Goal: Task Accomplishment & Management: Use online tool/utility

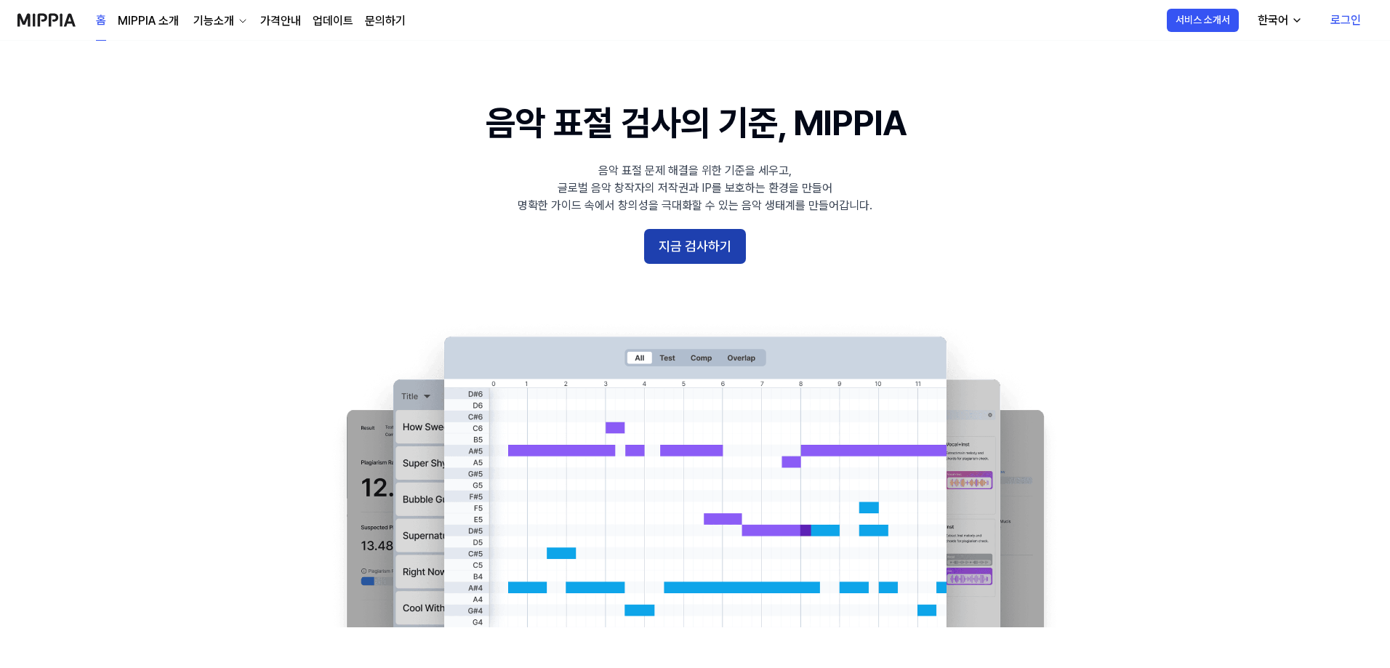
click at [678, 241] on button "지금 검사하기" at bounding box center [695, 246] width 102 height 35
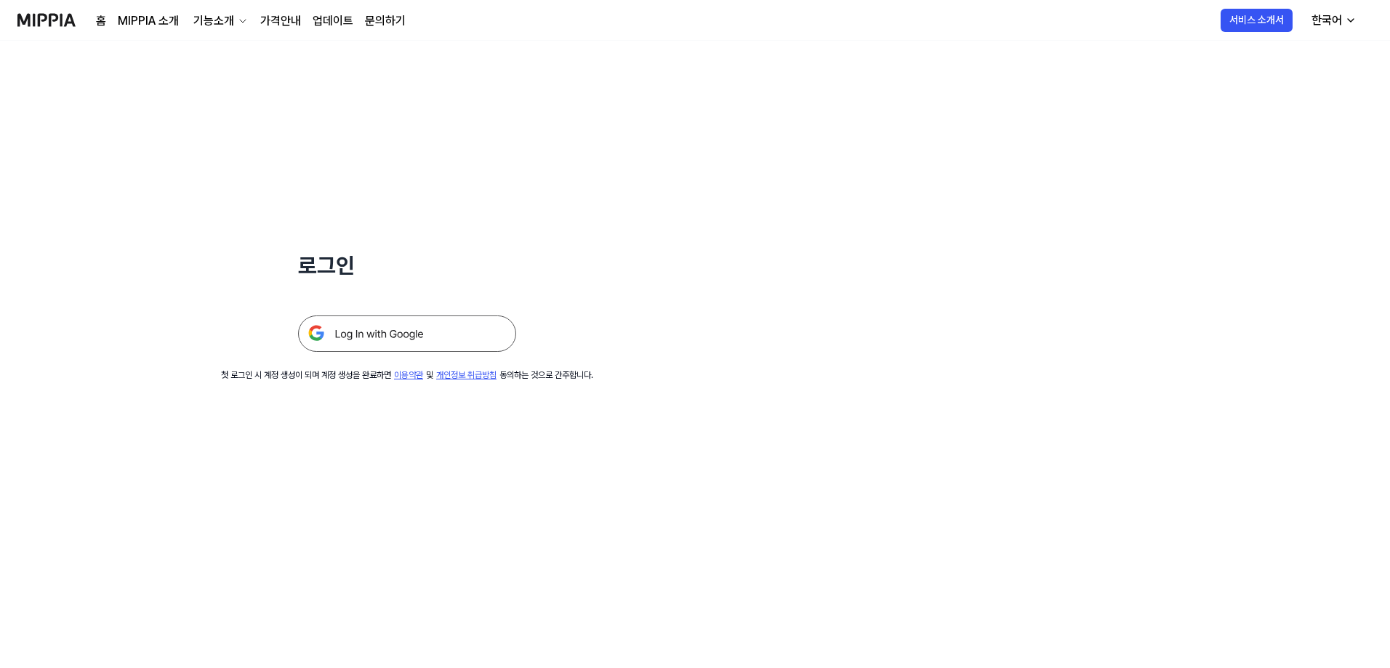
click at [439, 331] on img at bounding box center [407, 333] width 218 height 36
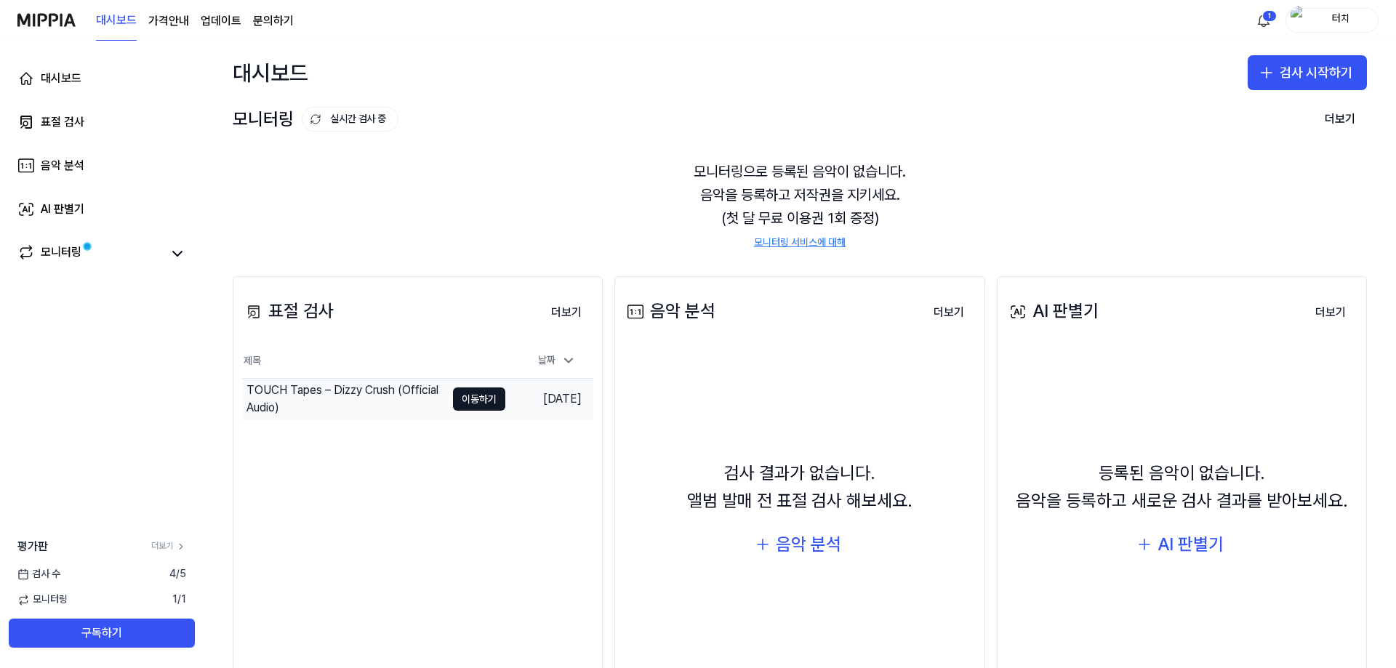
click at [366, 395] on div "TOUCH Tapes – Dizzy Crush (Official Audio)" at bounding box center [345, 399] width 199 height 35
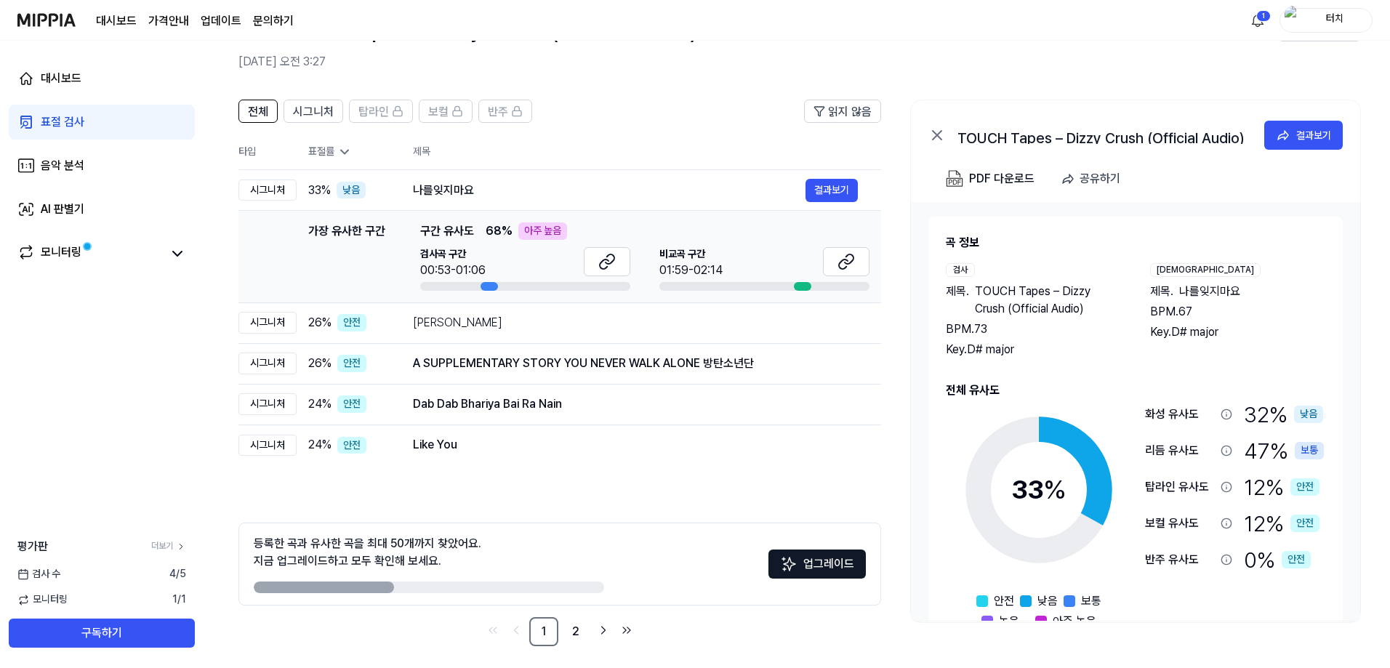
scroll to position [65, 0]
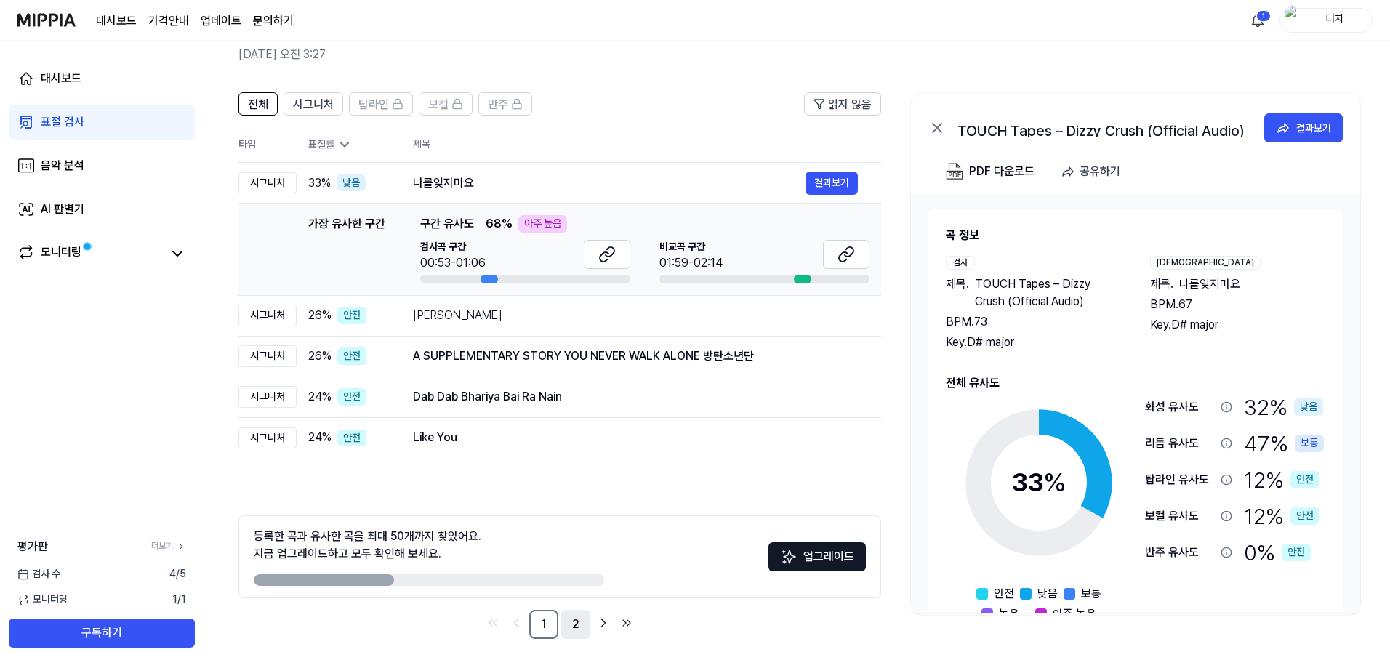
click at [575, 622] on link "2" at bounding box center [575, 624] width 29 height 29
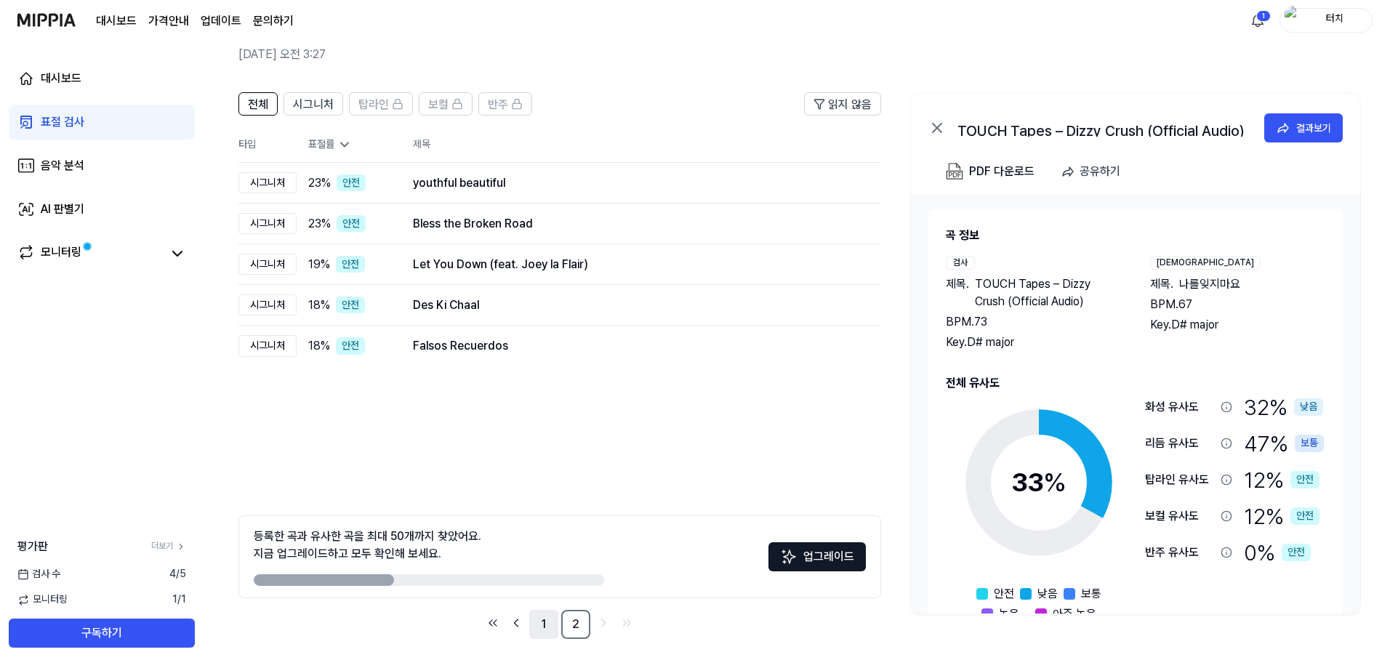
click at [543, 634] on link "1" at bounding box center [543, 624] width 29 height 29
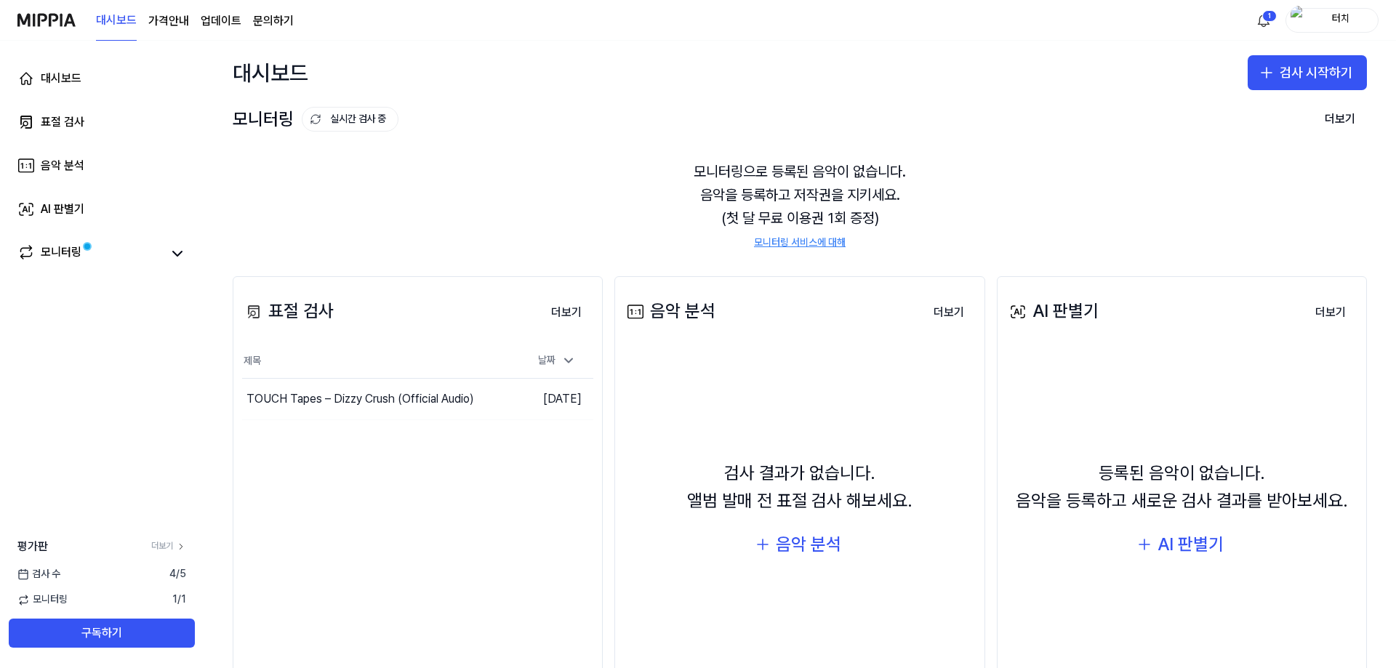
click at [311, 321] on div "표절 검사" at bounding box center [288, 311] width 92 height 28
click at [304, 310] on div "표절 검사" at bounding box center [288, 311] width 92 height 28
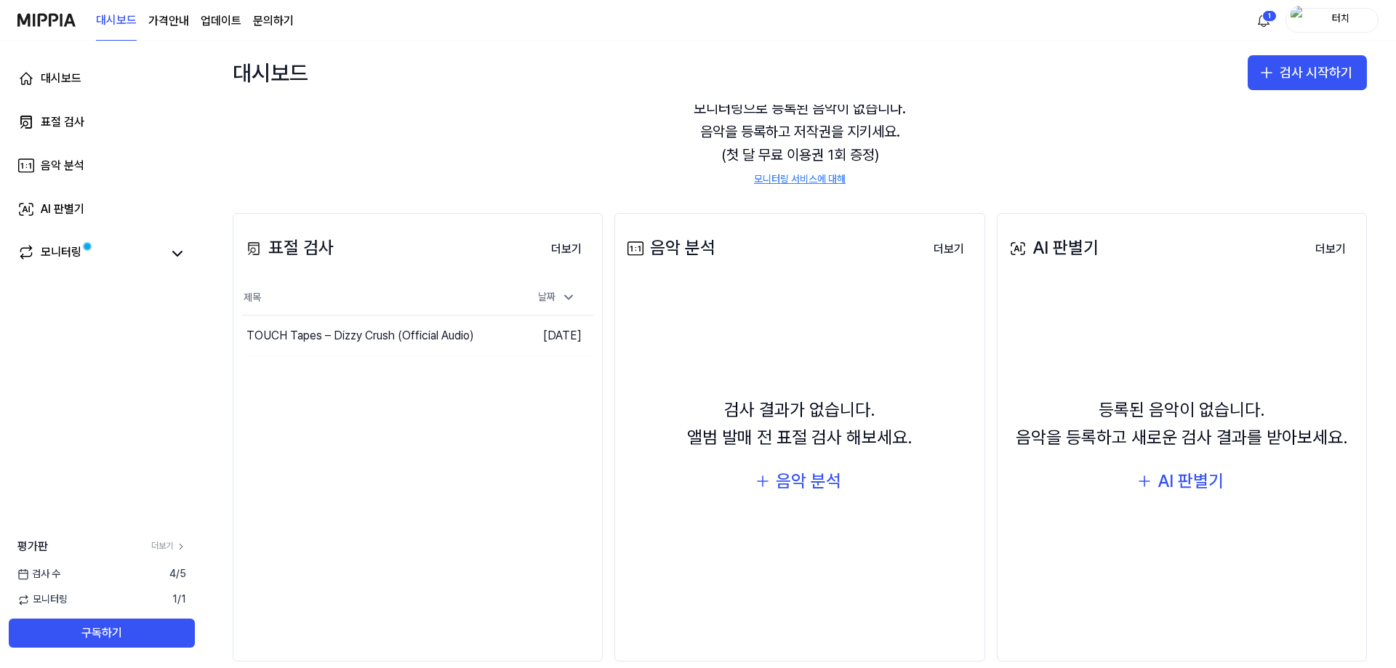
scroll to position [86, 0]
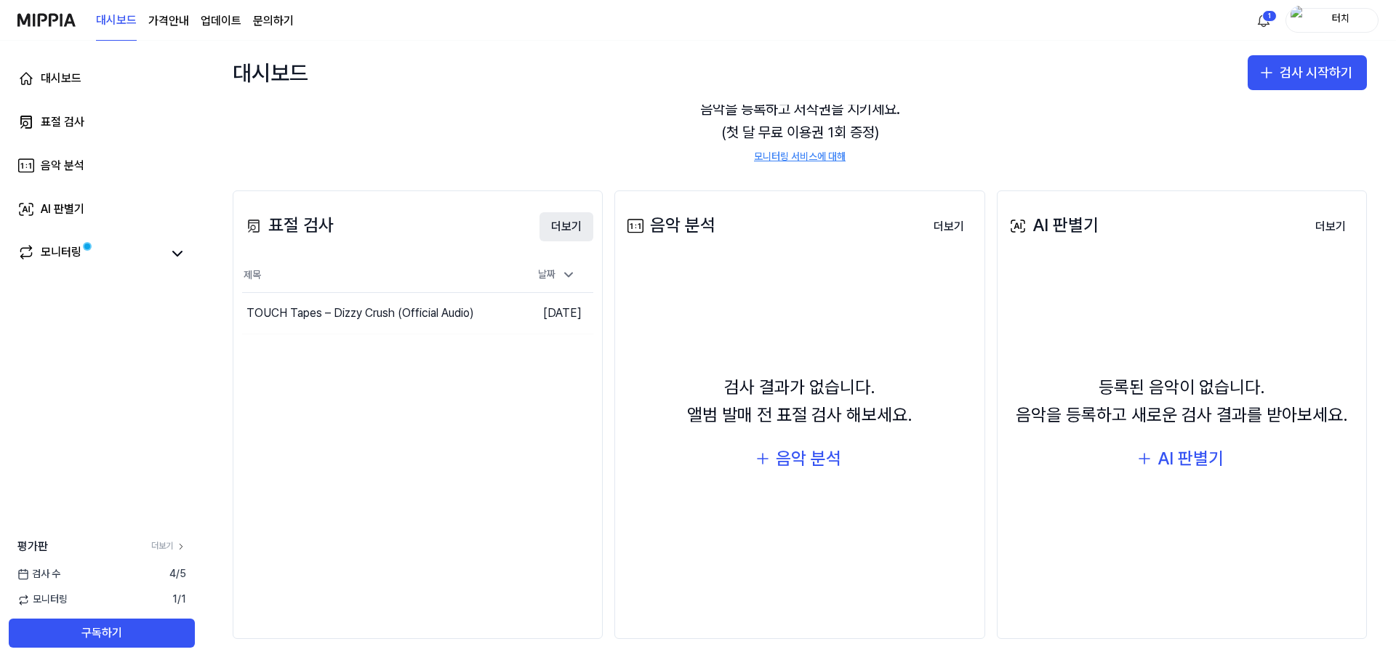
click at [573, 226] on button "더보기" at bounding box center [566, 226] width 54 height 29
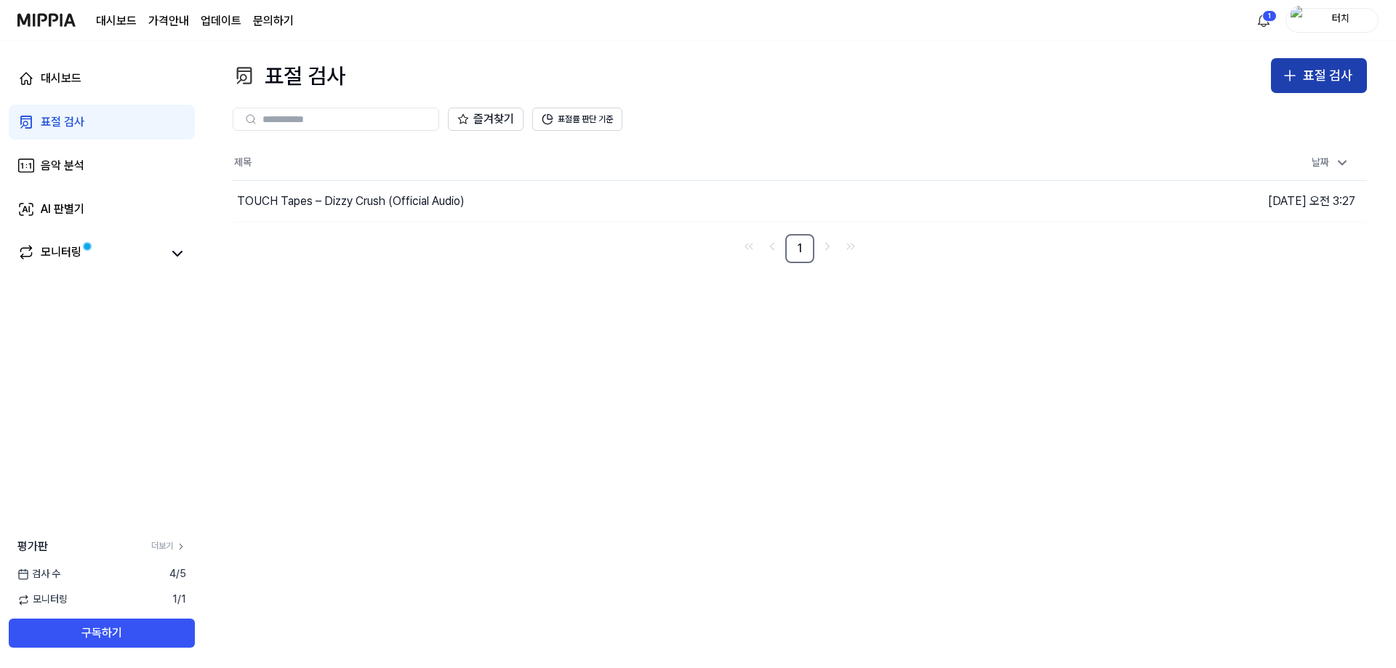
click at [1326, 84] on div "표절 검사" at bounding box center [1327, 75] width 49 height 21
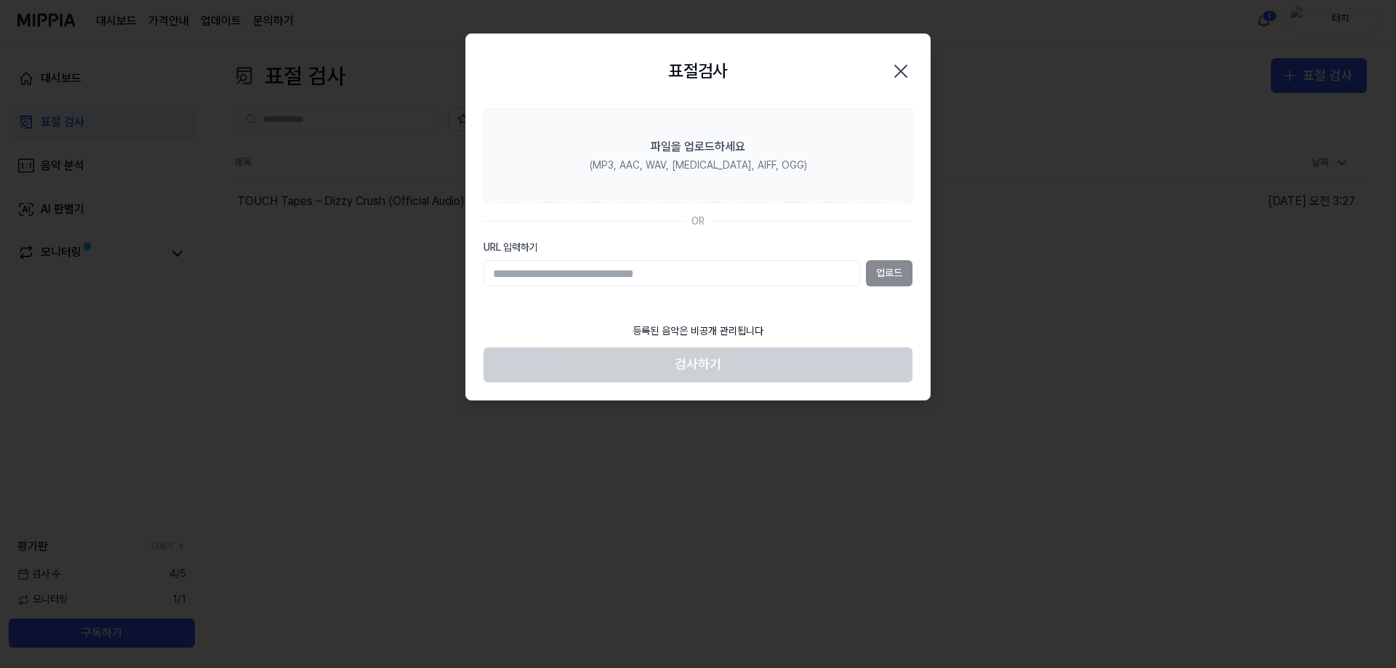
click at [760, 258] on div "URL 입력하기 업로드" at bounding box center [697, 264] width 429 height 47
click at [762, 280] on input "URL 입력하기" at bounding box center [671, 273] width 377 height 26
paste input "**********"
type input "**********"
click at [878, 272] on button "업로드" at bounding box center [889, 273] width 47 height 26
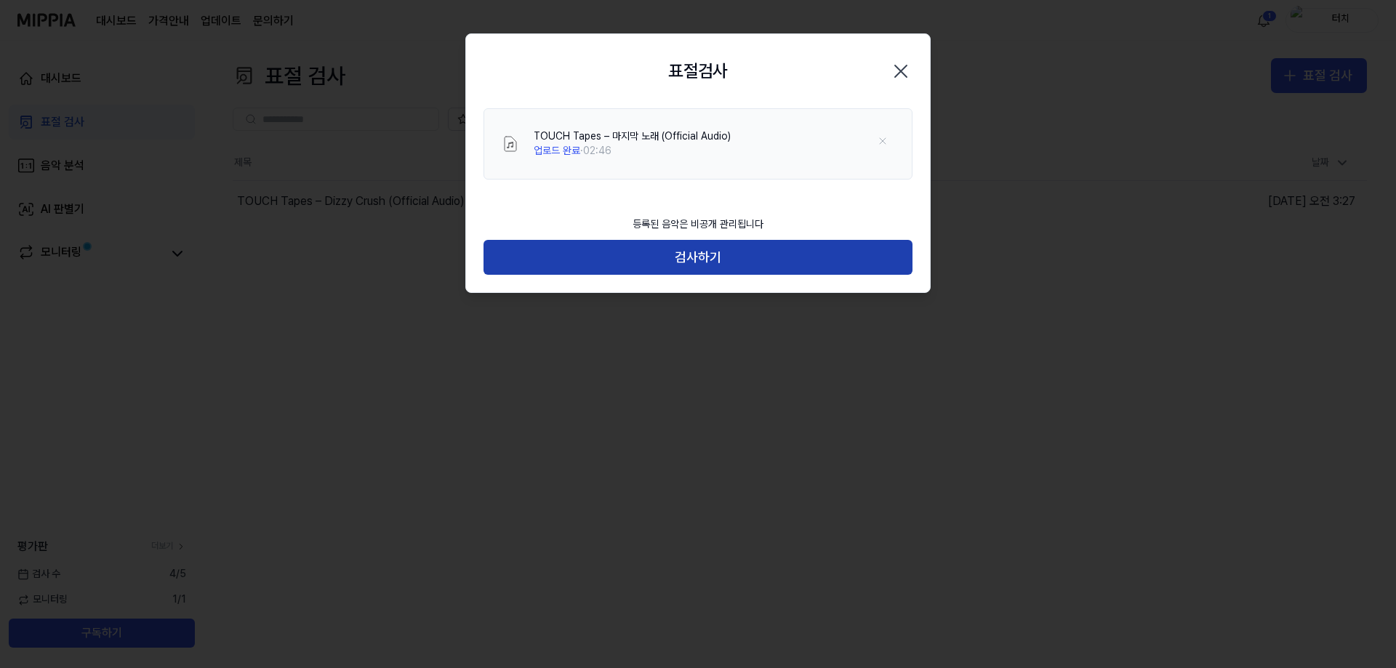
click at [752, 265] on button "검사하기" at bounding box center [697, 257] width 429 height 35
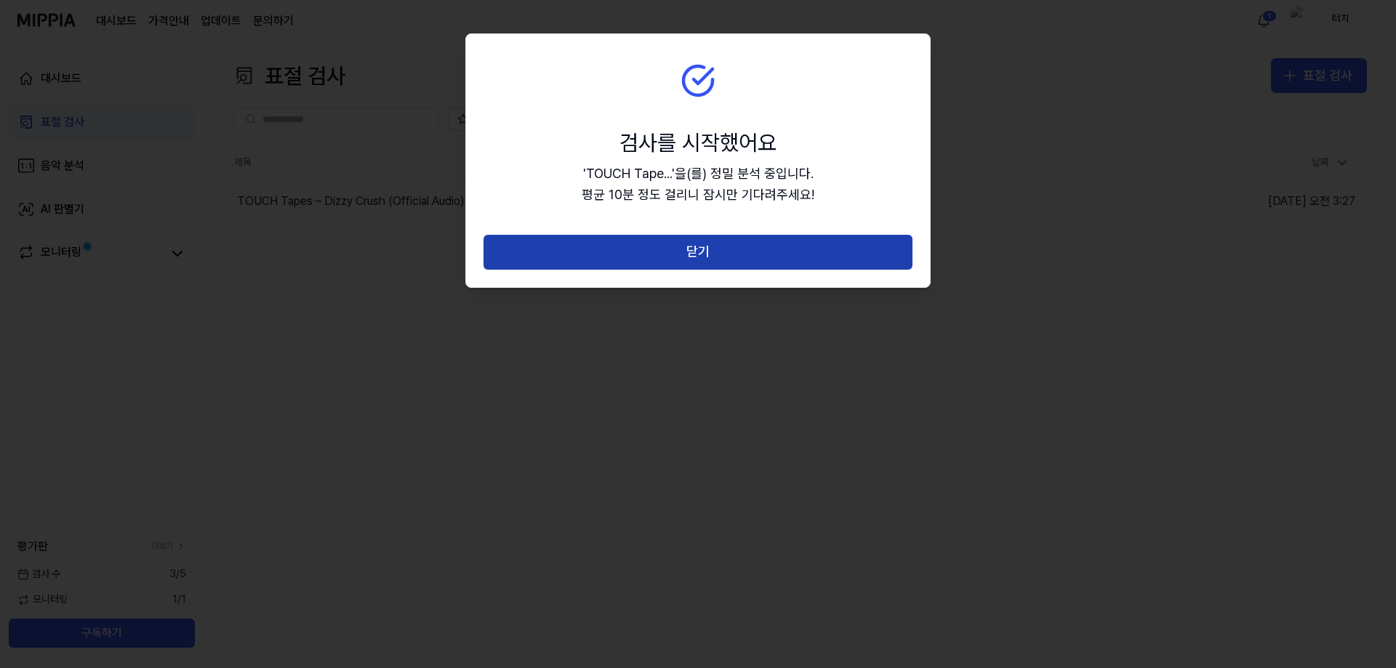
click at [734, 258] on button "닫기" at bounding box center [697, 252] width 429 height 35
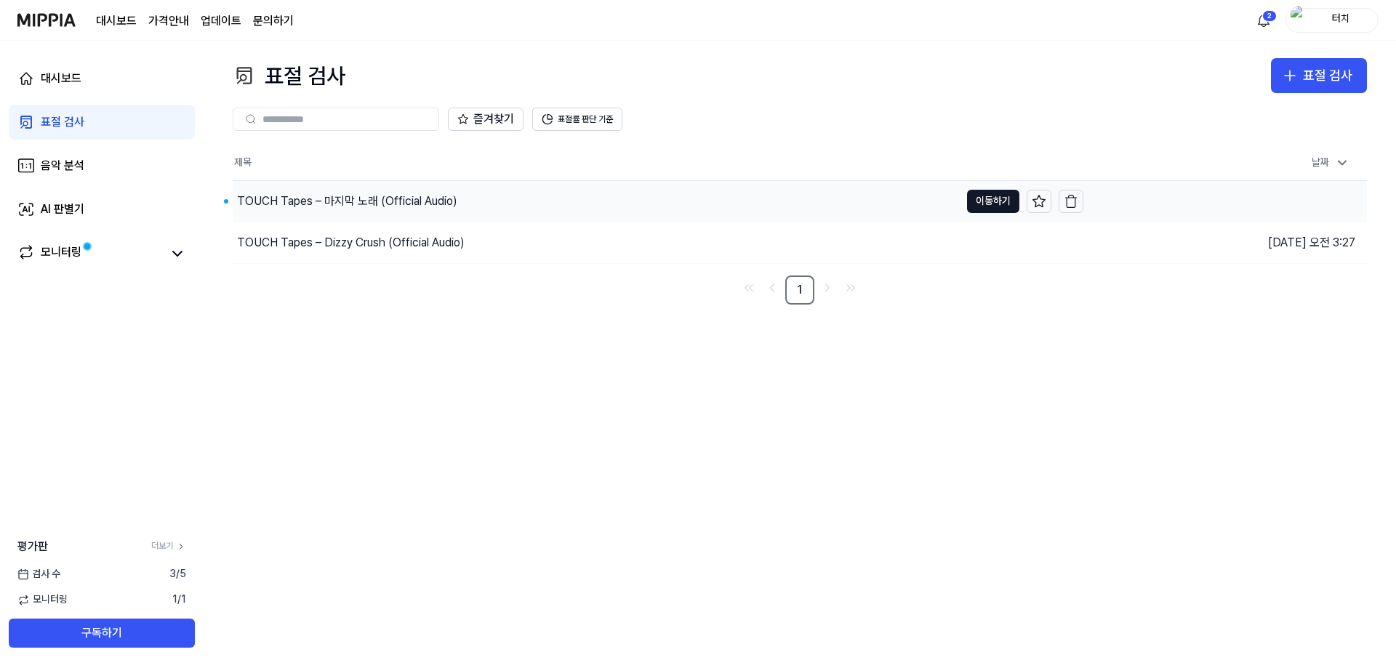
click at [417, 195] on div "TOUCH Tapes – 마지막 노래 (Official Audio)" at bounding box center [347, 201] width 220 height 17
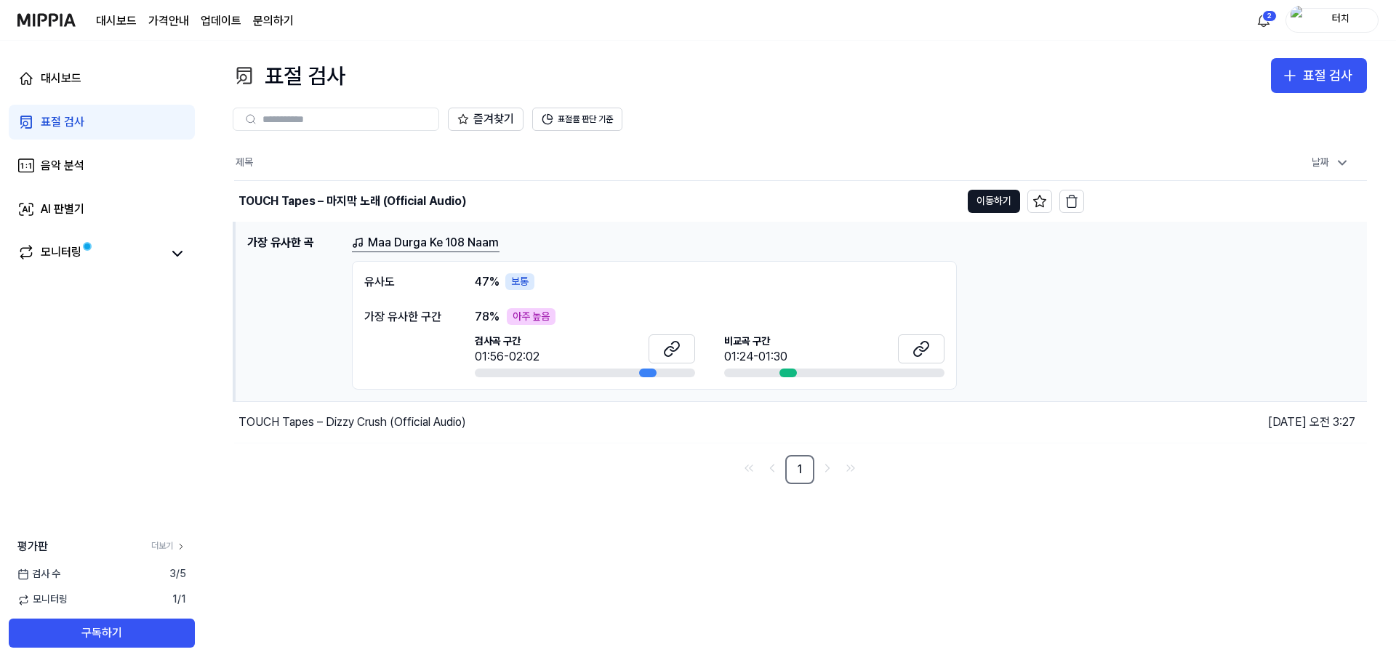
click at [405, 242] on link "Maa Durga Ke 108 Naam" at bounding box center [426, 243] width 148 height 18
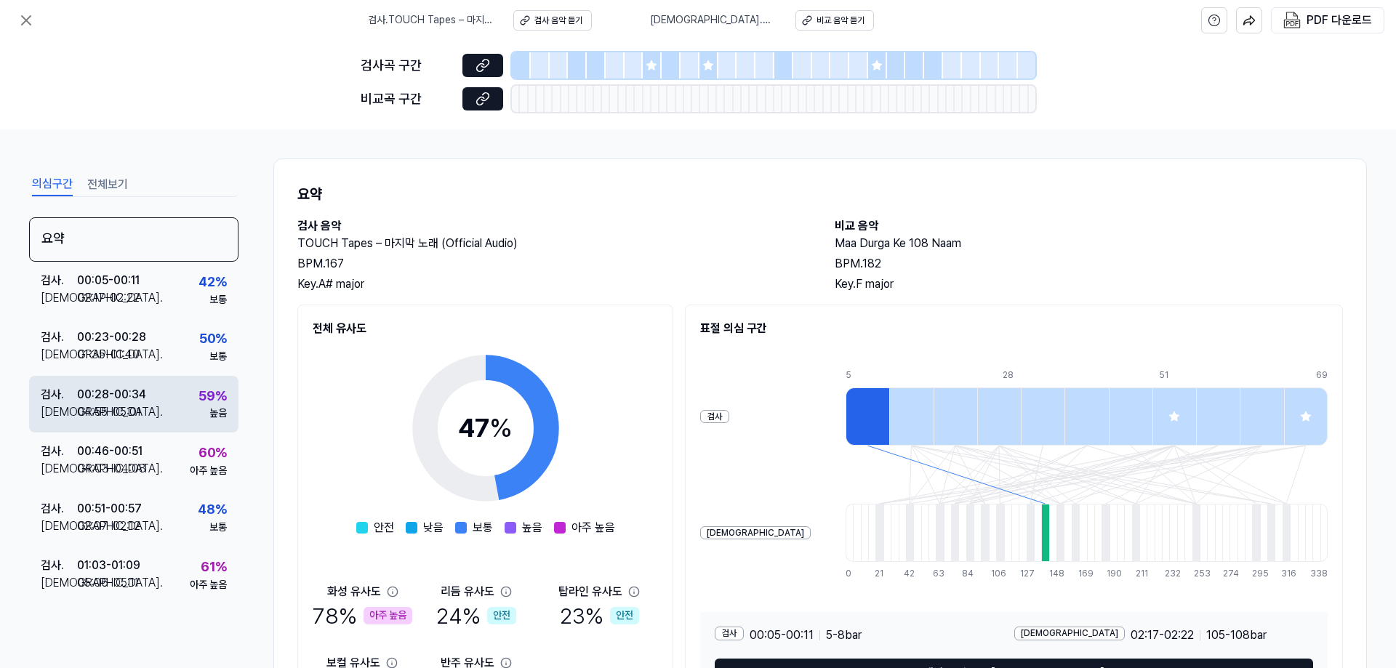
click at [167, 399] on div "검사 . 00:28 - 00:34 비교 . 04:55 - 05:01 59 % 높음" at bounding box center [133, 404] width 209 height 57
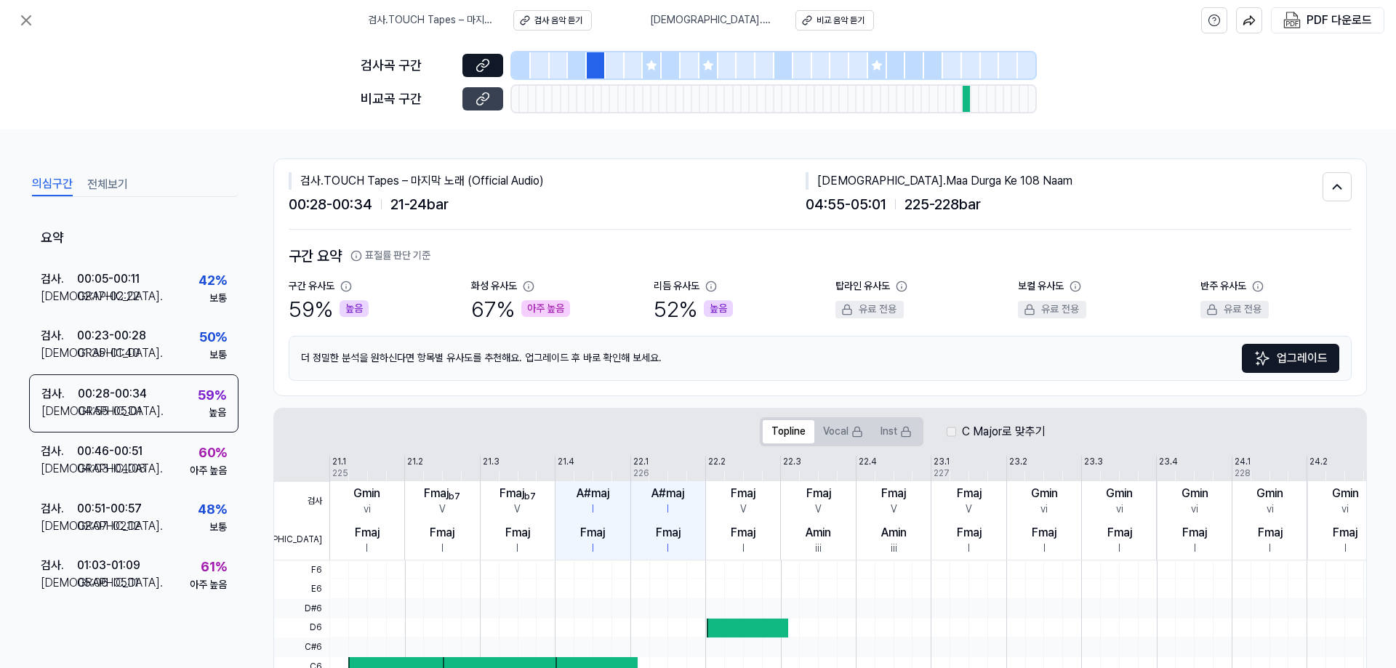
click at [478, 97] on icon at bounding box center [482, 99] width 15 height 15
click at [132, 462] on div "04:03 - 04:08" at bounding box center [111, 468] width 69 height 17
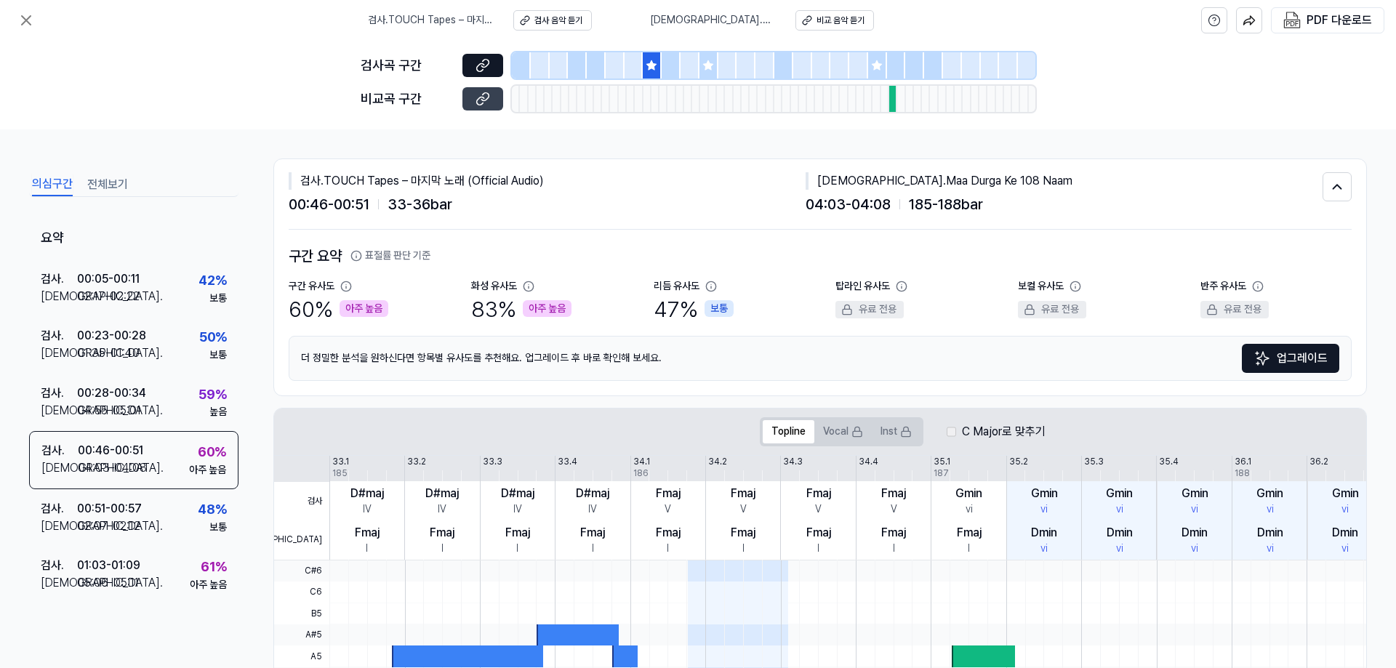
click at [482, 101] on icon at bounding box center [482, 99] width 15 height 15
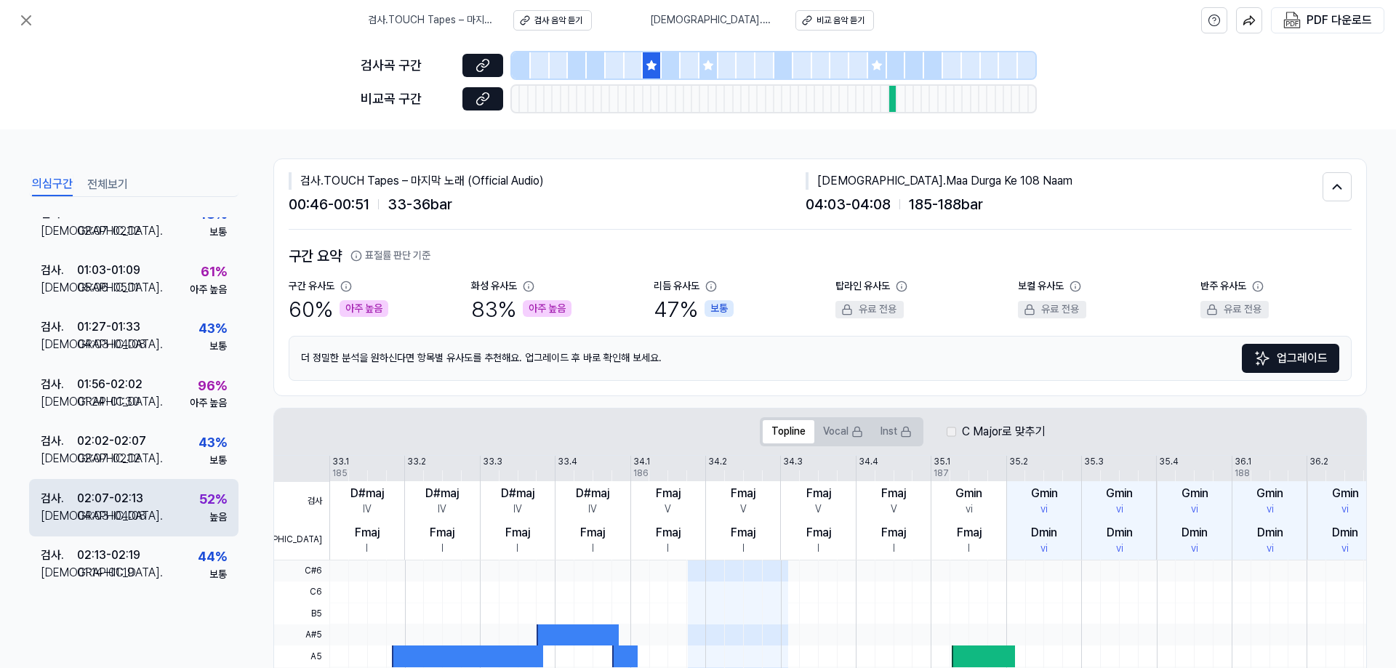
scroll to position [298, 0]
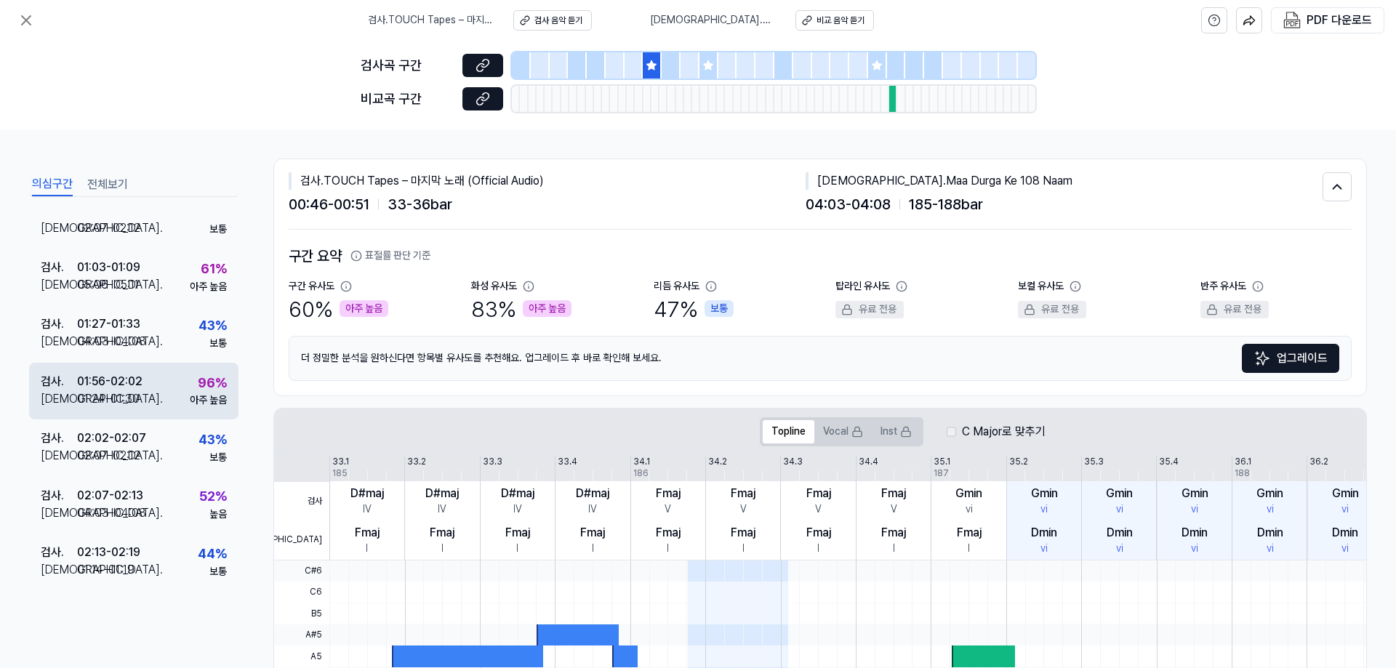
click at [147, 392] on div "검사 . 01:56 - 02:02 비교 . 01:24 - 01:30 96 % 아주 높음" at bounding box center [133, 391] width 209 height 57
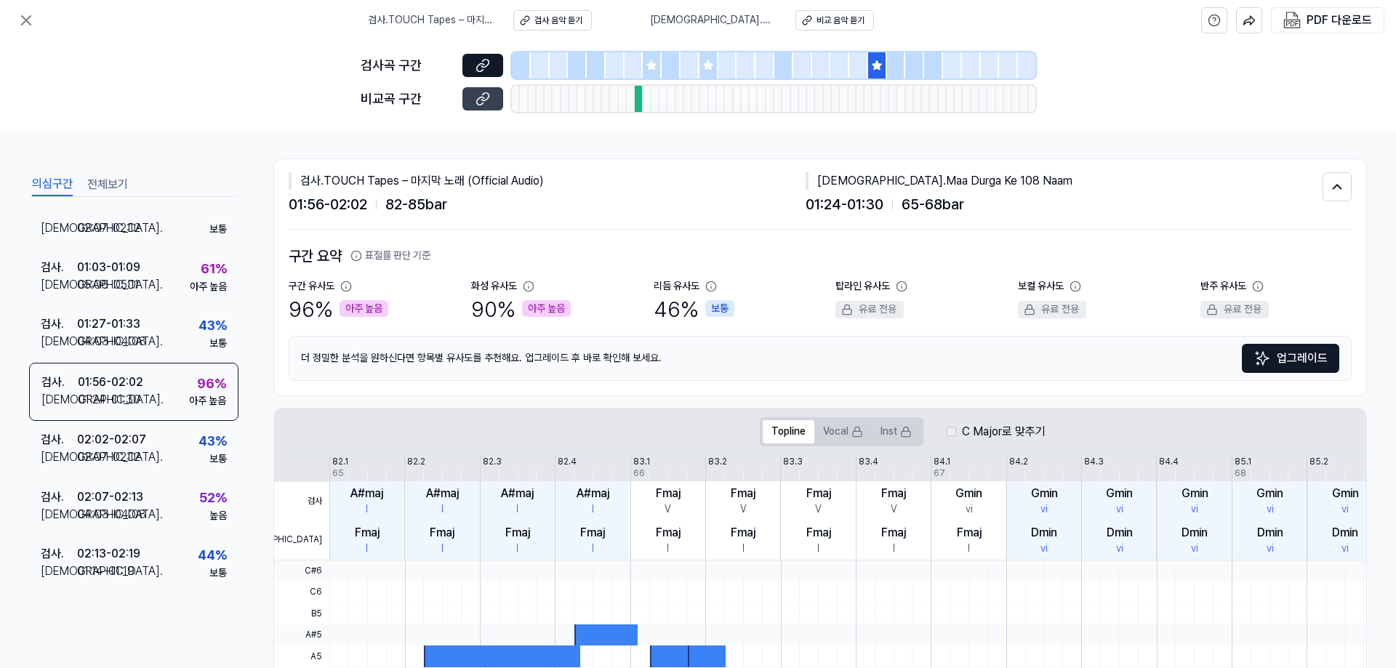
click at [498, 102] on button at bounding box center [482, 98] width 41 height 23
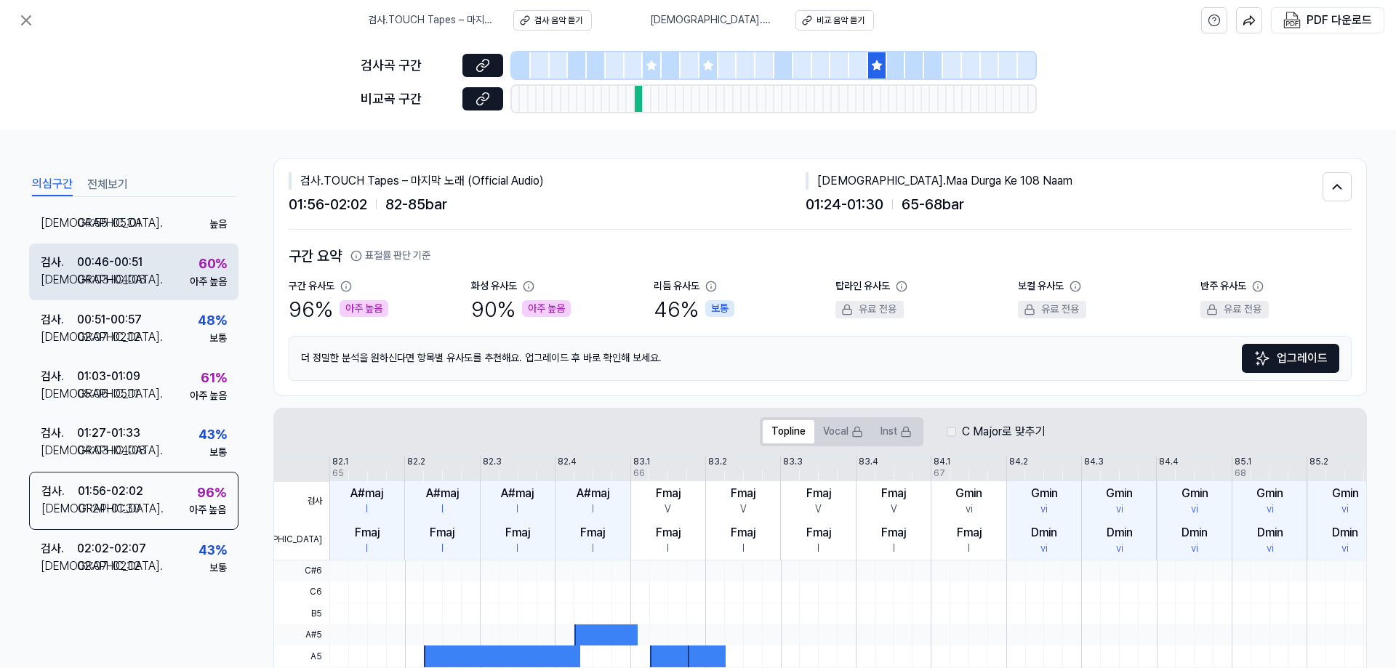
scroll to position [0, 0]
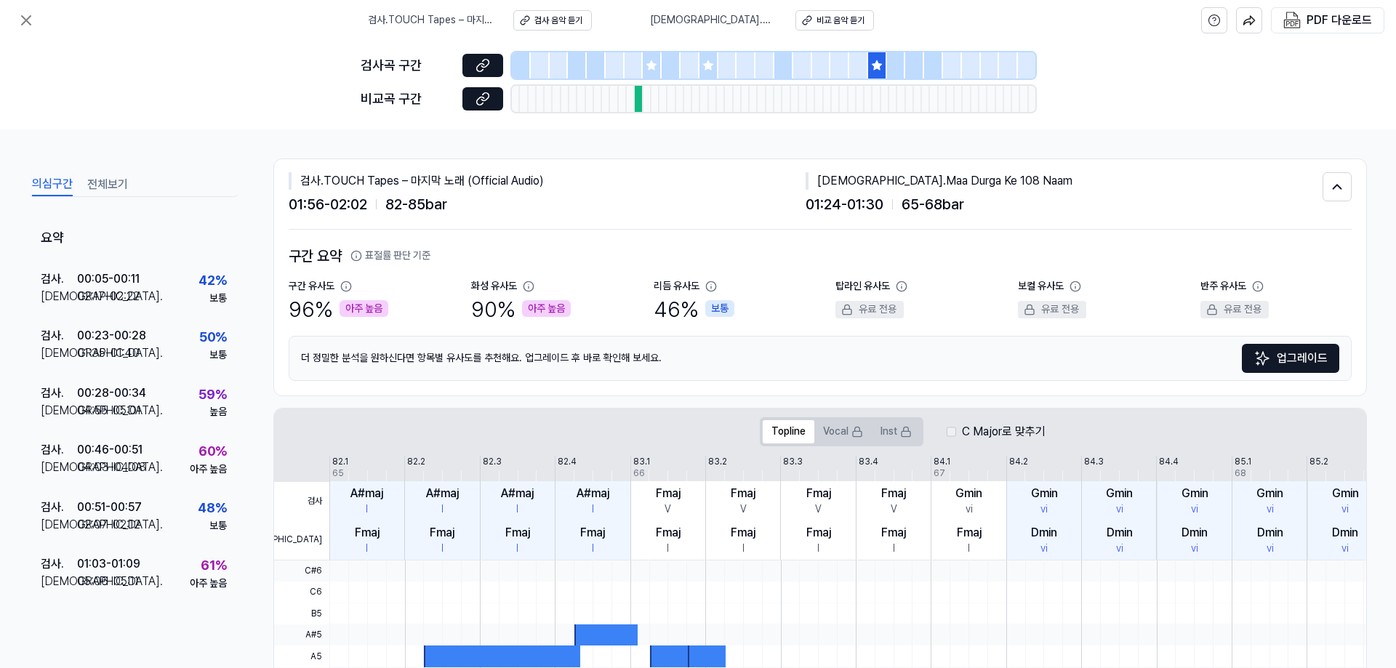
click at [110, 185] on button "전체보기" at bounding box center [107, 184] width 41 height 23
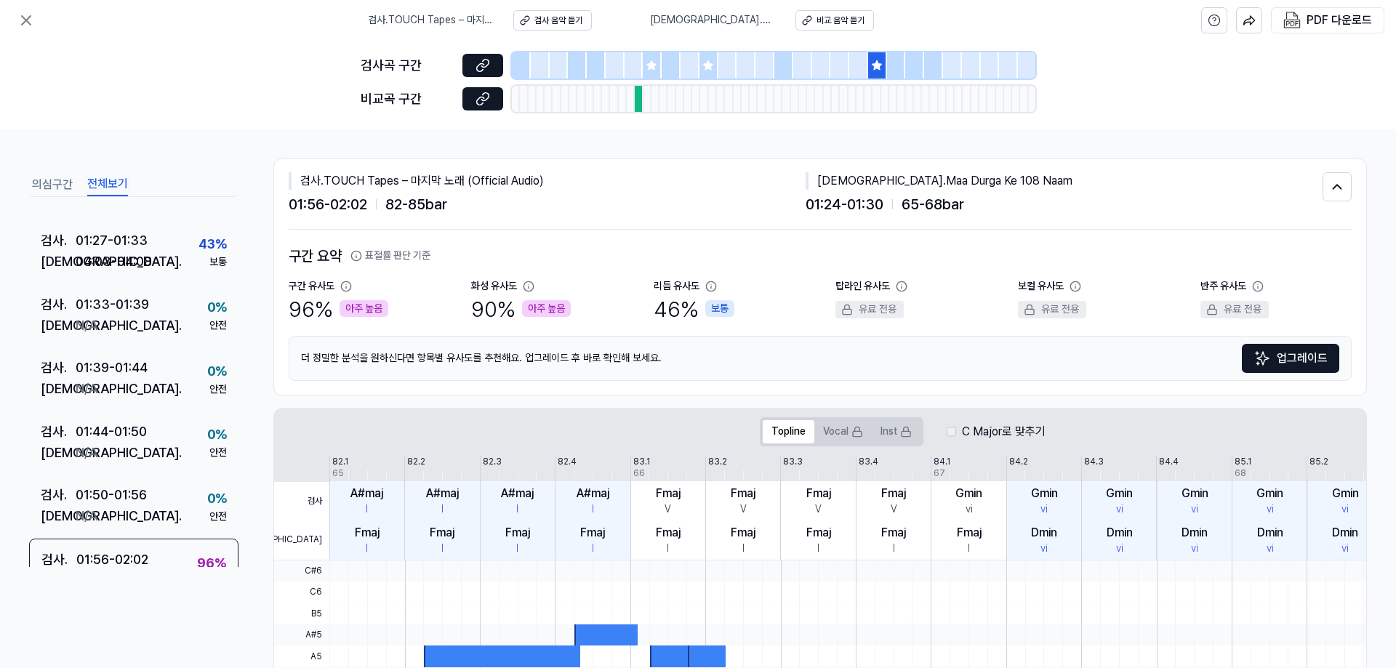
scroll to position [823, 0]
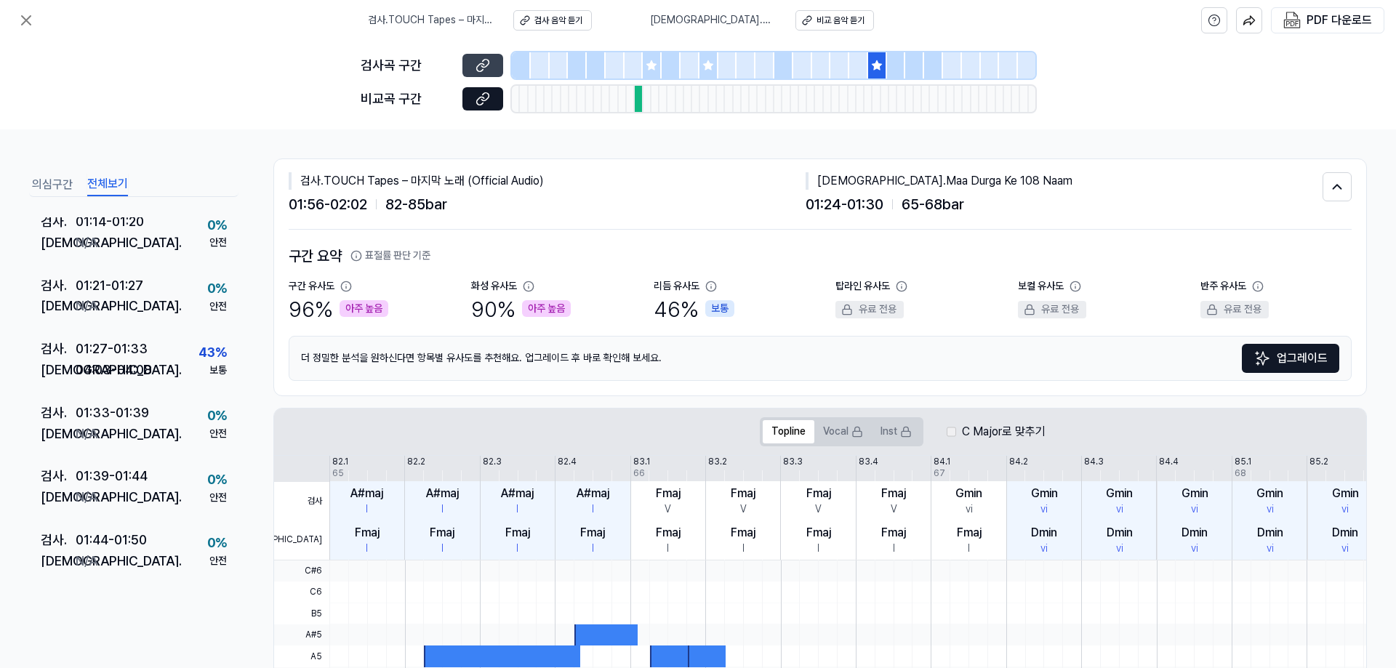
click at [489, 65] on icon at bounding box center [482, 65] width 15 height 15
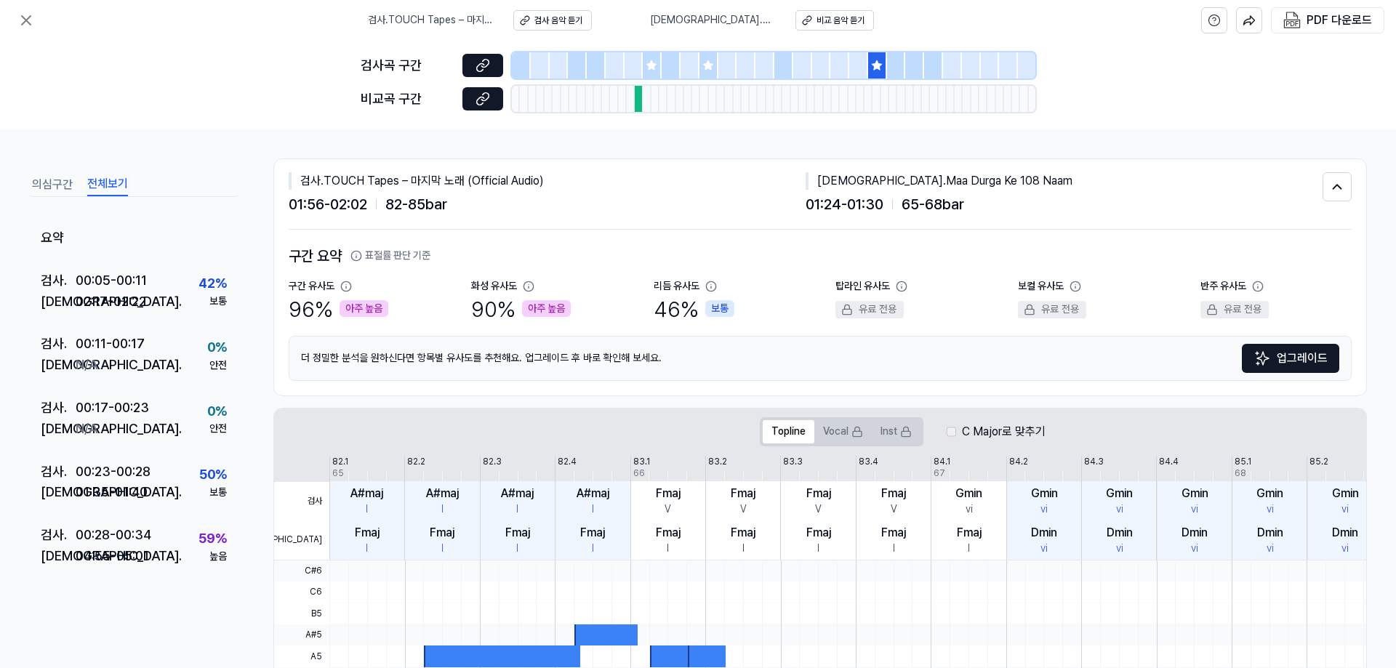
click at [51, 188] on button "의심구간" at bounding box center [52, 184] width 41 height 23
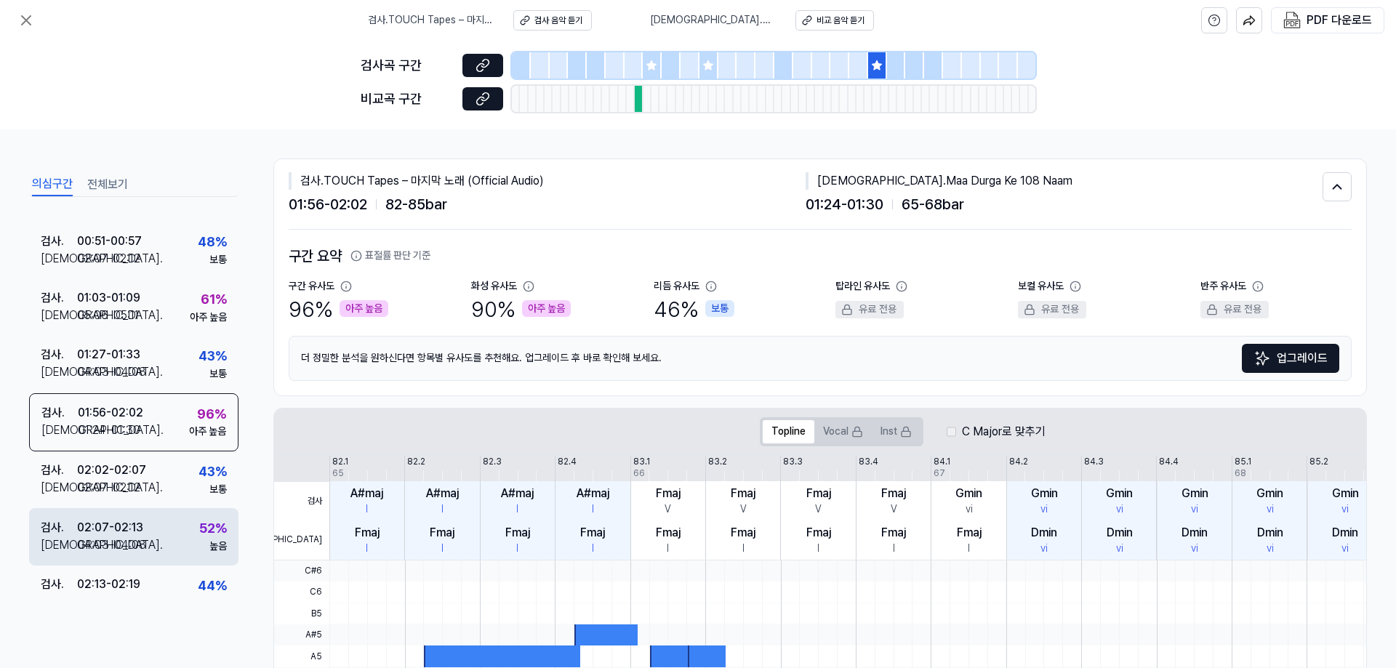
scroll to position [298, 0]
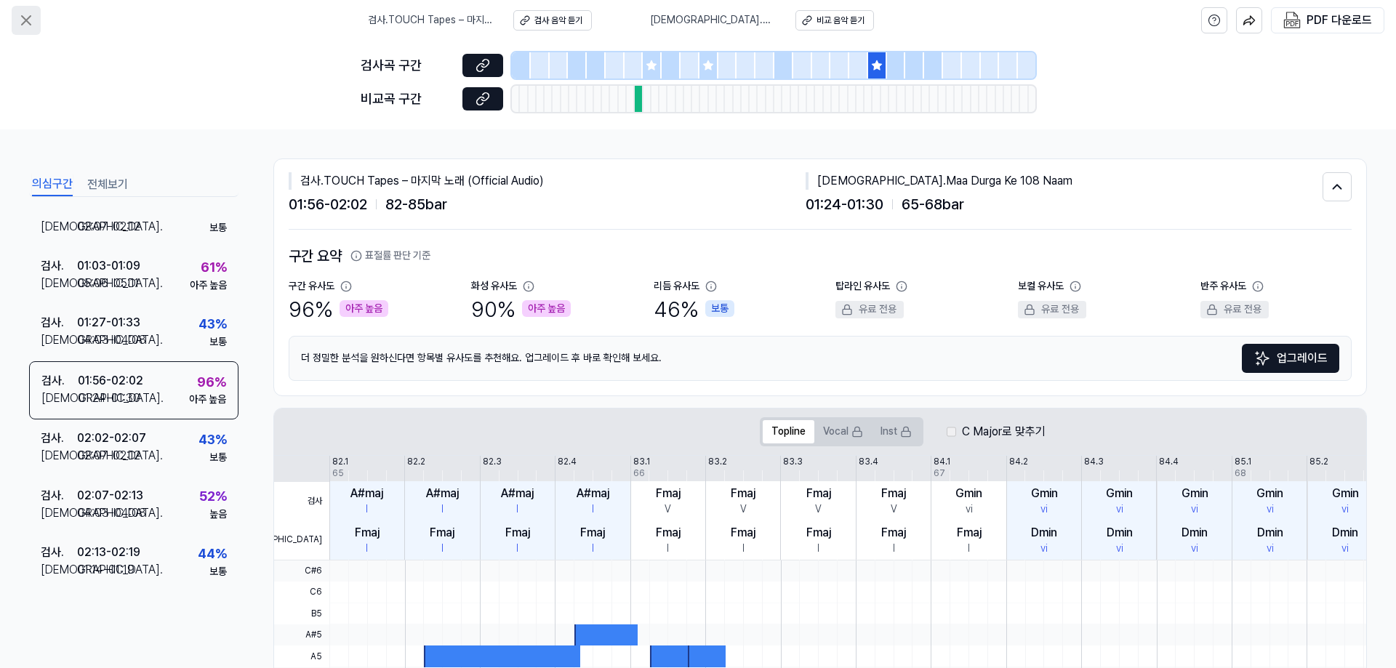
click at [29, 12] on icon at bounding box center [25, 20] width 17 height 17
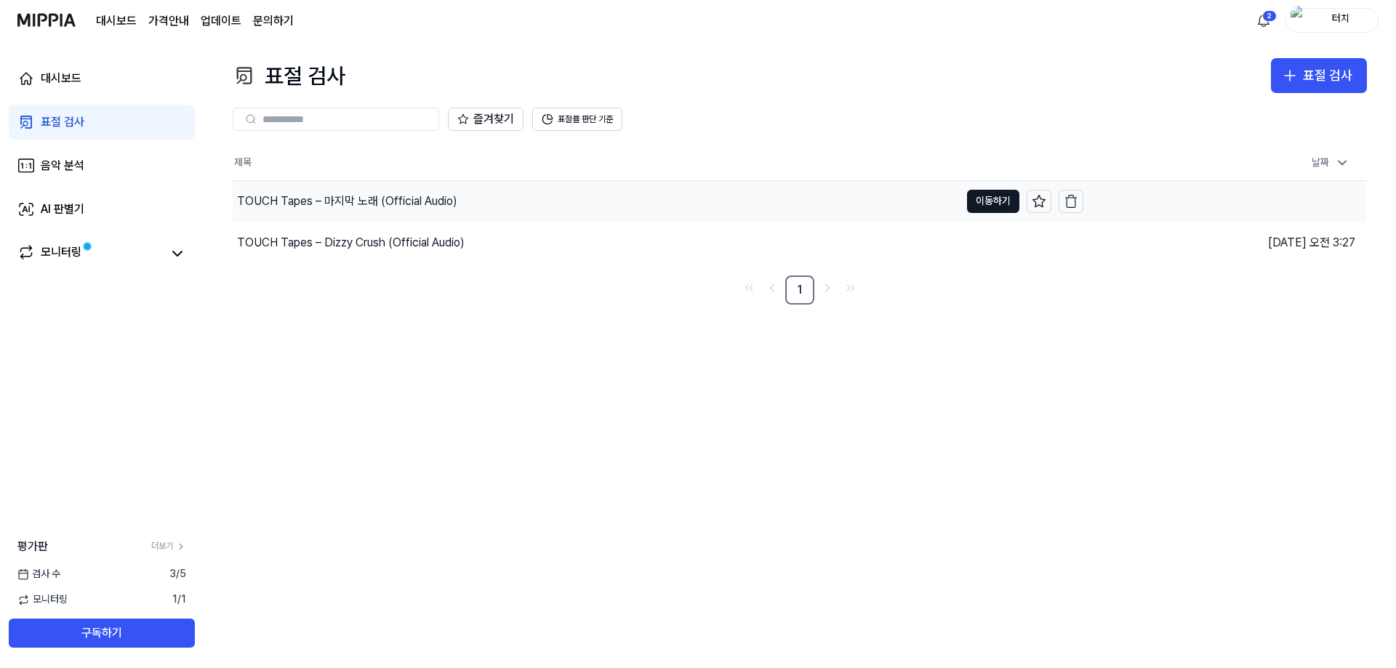
click at [445, 216] on div "TOUCH Tapes – 마지막 노래 (Official Audio)" at bounding box center [596, 201] width 727 height 41
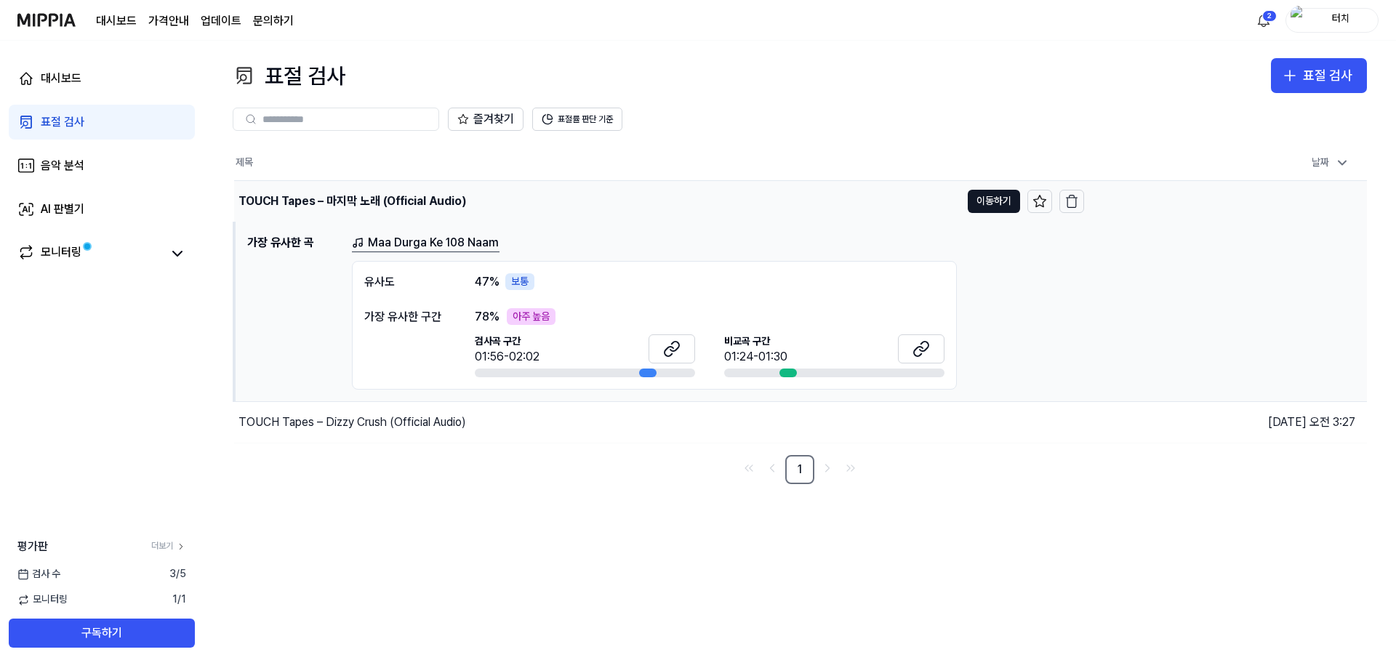
click at [449, 194] on div "TOUCH Tapes – 마지막 노래 (Official Audio)" at bounding box center [352, 201] width 228 height 17
